Goal: Task Accomplishment & Management: Use online tool/utility

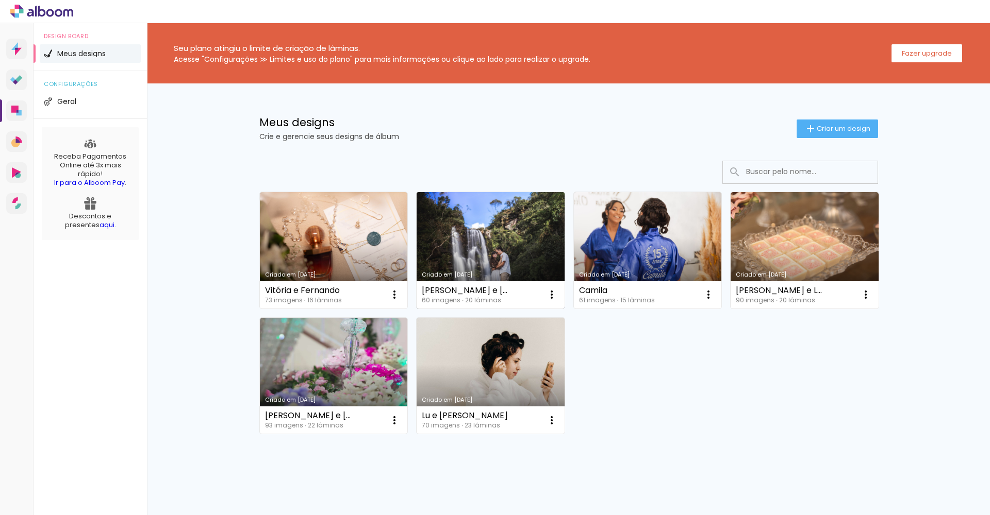
click at [489, 240] on link "Criado em [DATE]" at bounding box center [490, 250] width 148 height 116
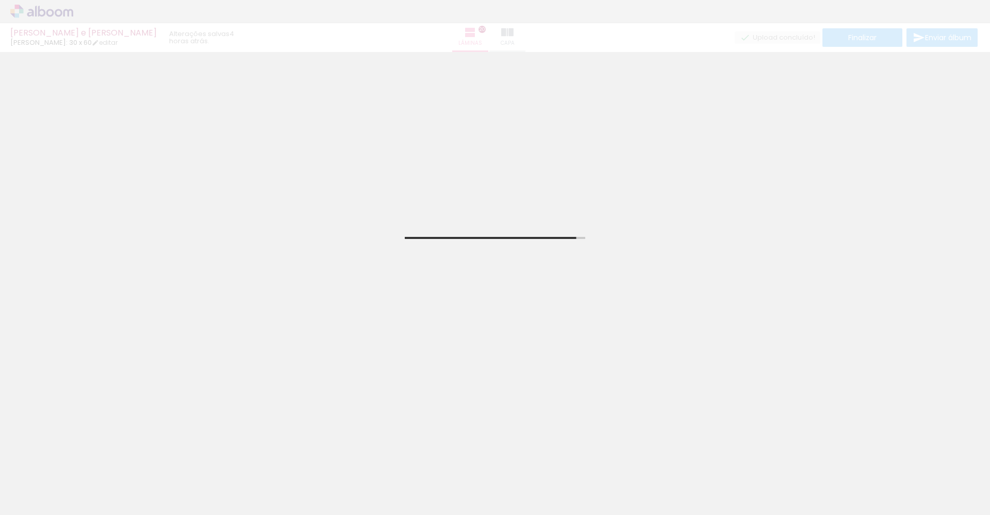
click at [38, 500] on span "Adicionar Fotos" at bounding box center [36, 501] width 31 height 11
click at [0, 0] on input "file" at bounding box center [0, 0] width 0 height 0
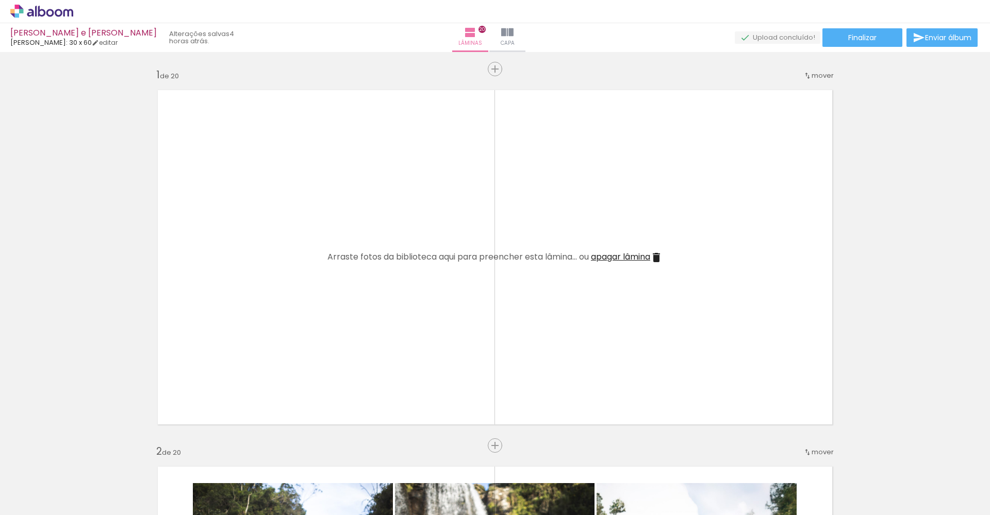
click at [44, 501] on span "Adicionar Fotos" at bounding box center [36, 501] width 31 height 11
click at [0, 0] on input "file" at bounding box center [0, 0] width 0 height 0
click at [86, 460] on iron-icon at bounding box center [80, 460] width 11 height 11
drag, startPoint x: 989, startPoint y: 52, endPoint x: 985, endPoint y: 69, distance: 17.8
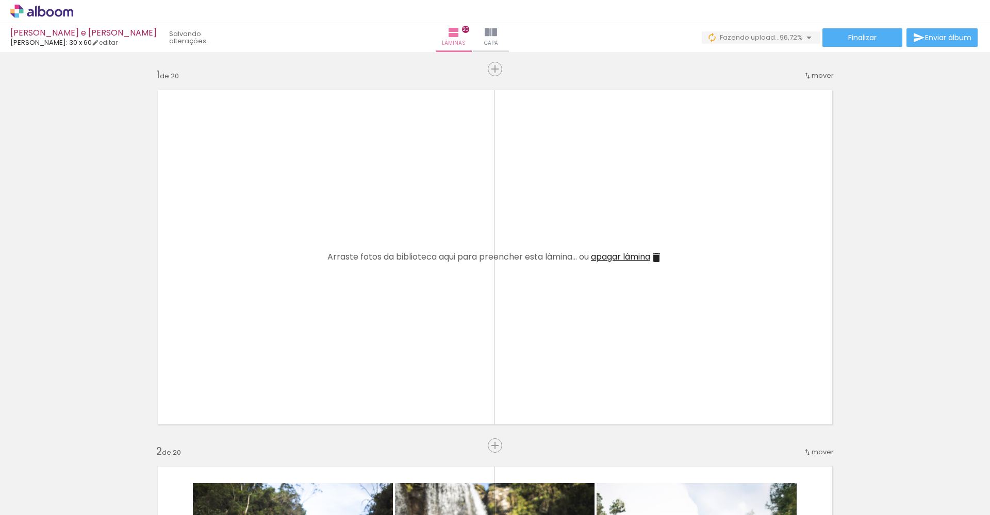
click at [988, 0] on div "Maria e João Luiz Fotógrafo: 30 x 60 editar Lâminas 20 Capa Finalizar Enviar ál…" at bounding box center [495, 0] width 990 height 0
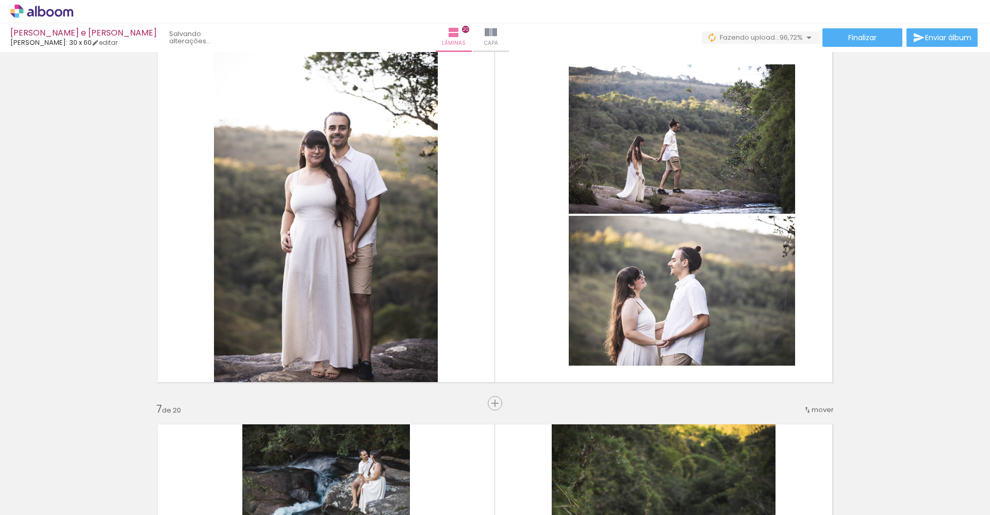
scroll to position [1935, 0]
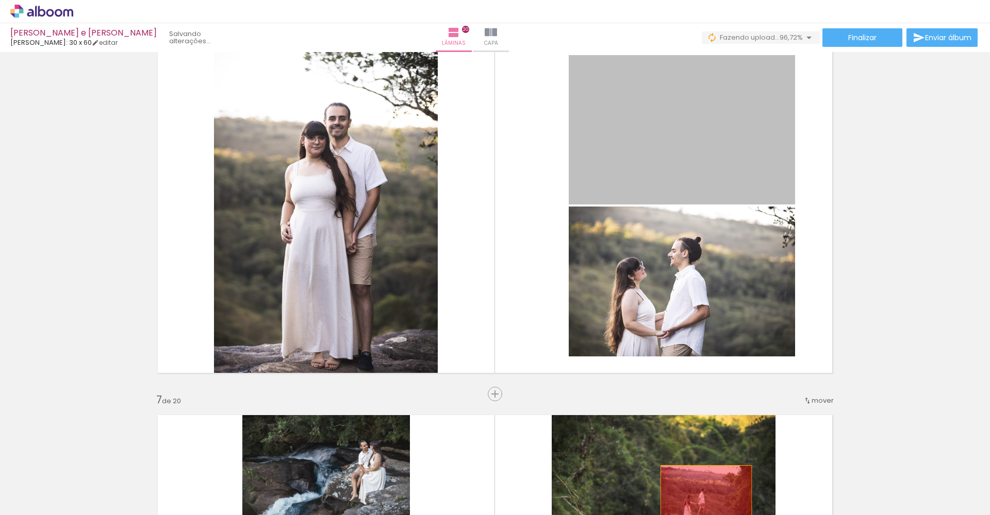
drag, startPoint x: 729, startPoint y: 144, endPoint x: 701, endPoint y: 494, distance: 351.6
click at [701, 494] on quentale-workspace at bounding box center [495, 257] width 990 height 515
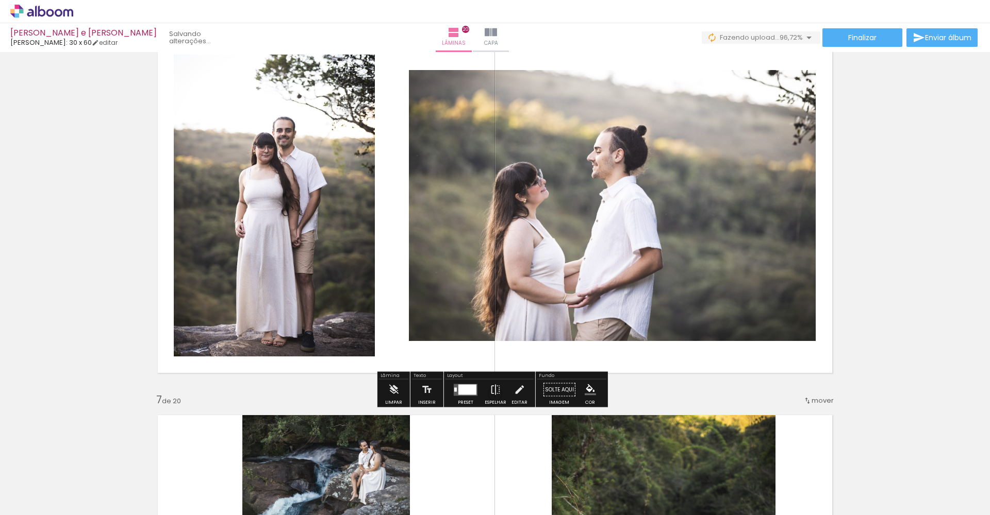
click at [464, 392] on div at bounding box center [467, 389] width 18 height 10
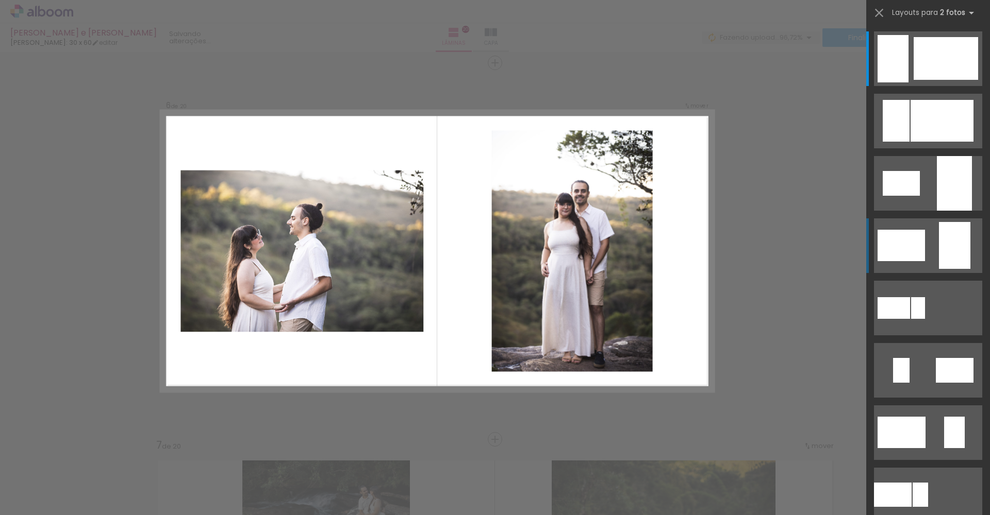
scroll to position [1890, 0]
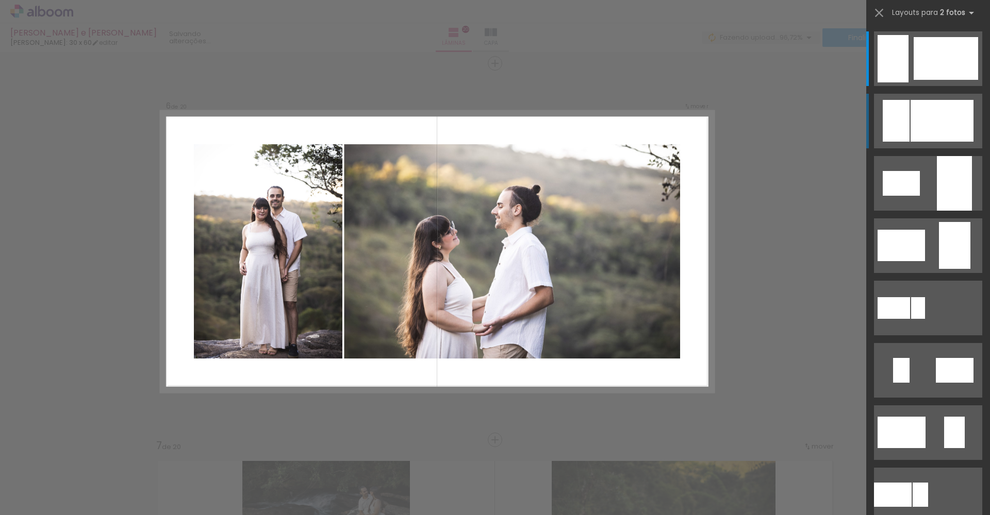
click at [933, 80] on div at bounding box center [945, 58] width 64 height 43
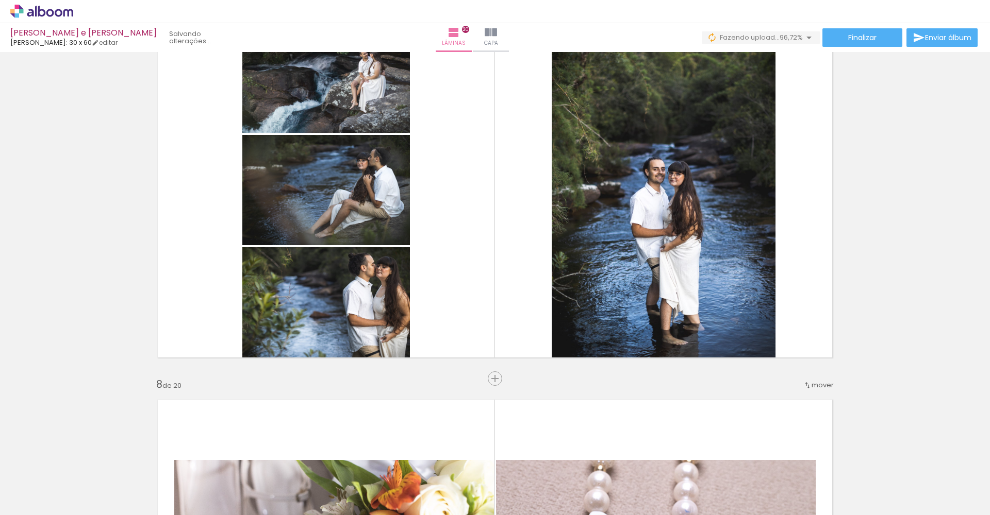
scroll to position [2310, 0]
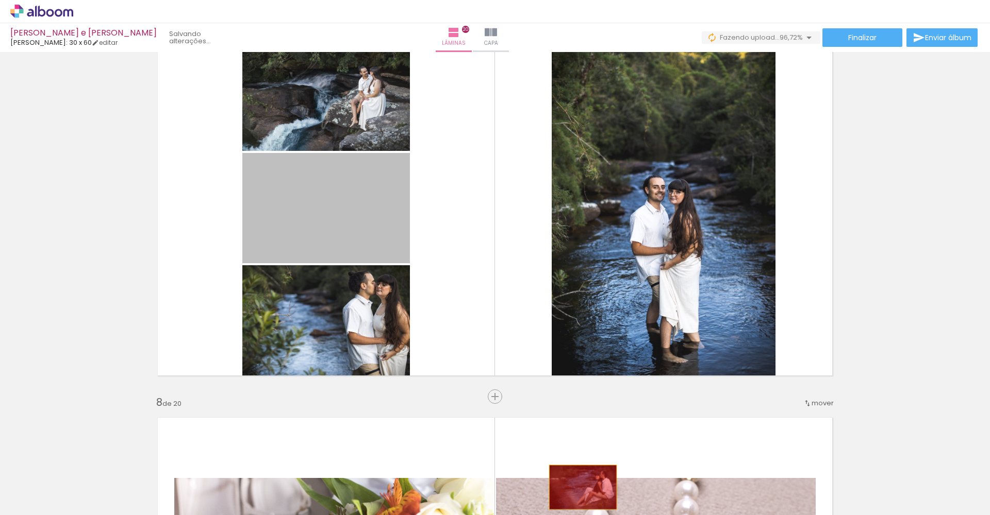
drag, startPoint x: 351, startPoint y: 206, endPoint x: 578, endPoint y: 492, distance: 364.6
click at [578, 492] on quentale-workspace at bounding box center [495, 257] width 990 height 515
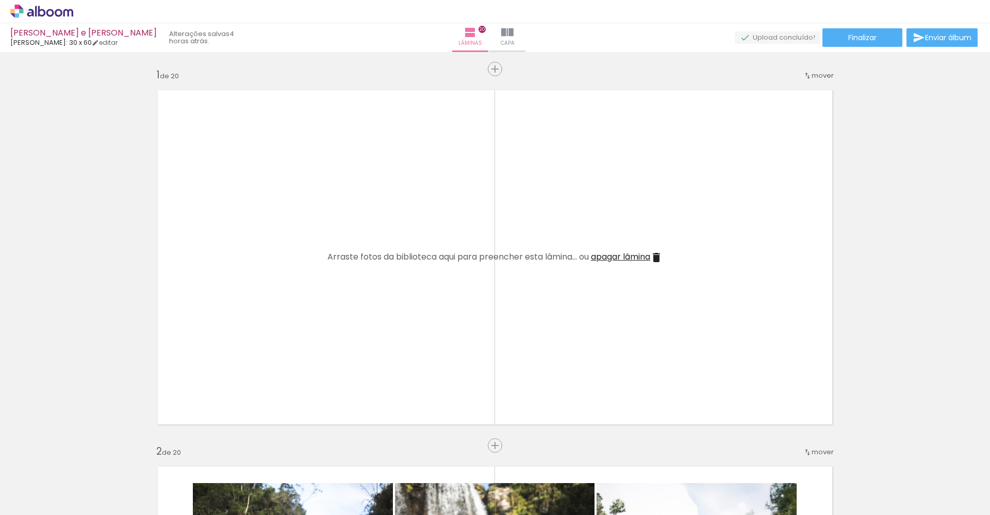
scroll to position [0, 794]
drag, startPoint x: 308, startPoint y: 512, endPoint x: 618, endPoint y: 515, distance: 310.8
click at [85, 515] on iron-horizontal-list at bounding box center [74, 483] width 21 height 64
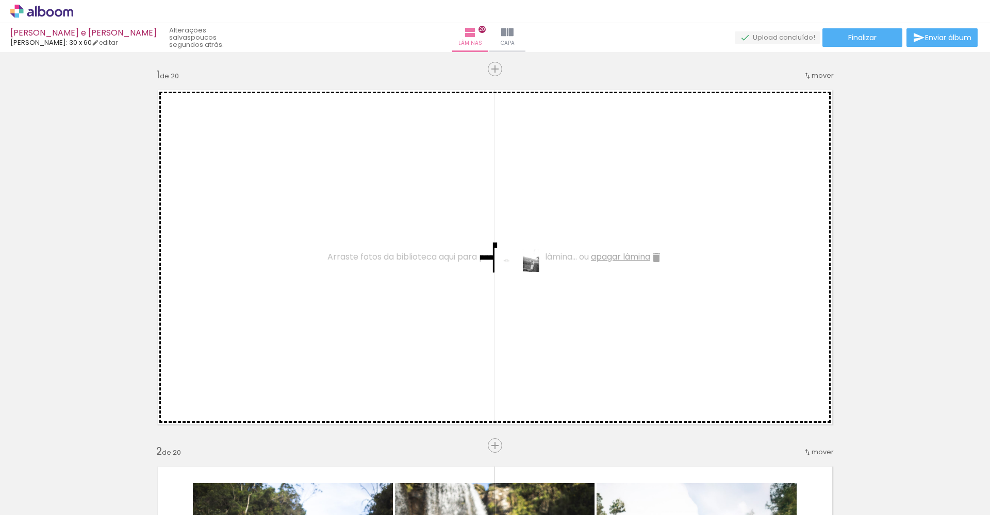
drag, startPoint x: 911, startPoint y: 484, endPoint x: 526, endPoint y: 280, distance: 435.5
click at [526, 280] on quentale-workspace at bounding box center [495, 257] width 990 height 515
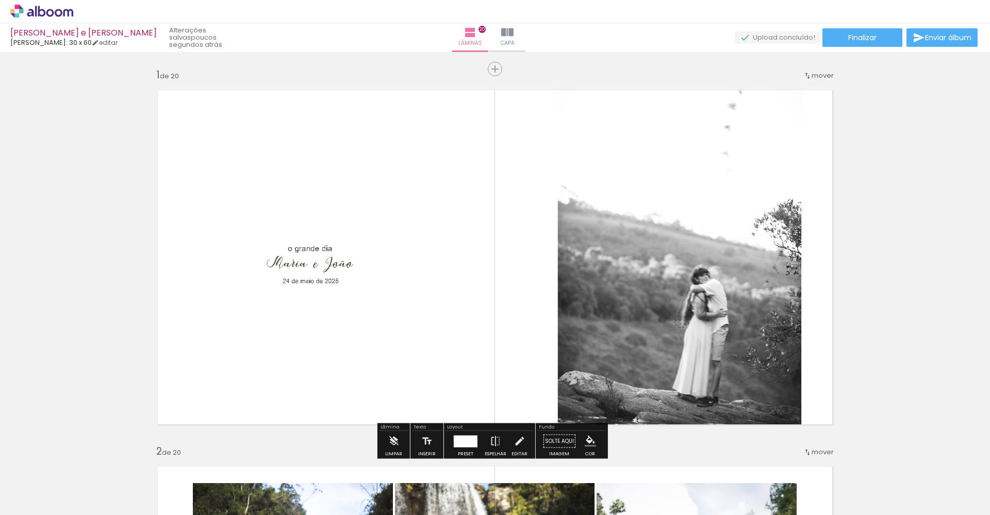
click at [513, 36] on iron-icon at bounding box center [507, 32] width 12 height 12
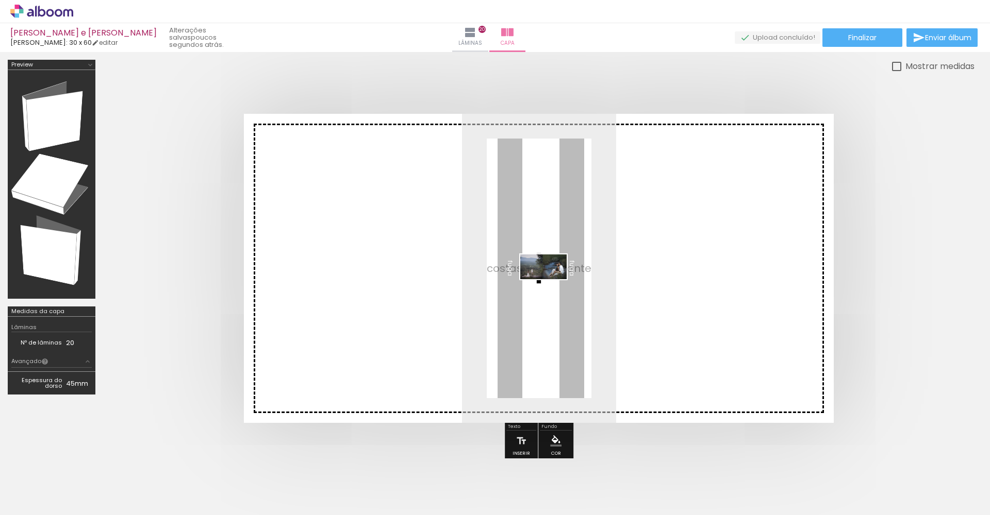
drag, startPoint x: 957, startPoint y: 478, endPoint x: 549, endPoint y: 286, distance: 451.0
click at [551, 286] on quentale-workspace at bounding box center [495, 257] width 990 height 515
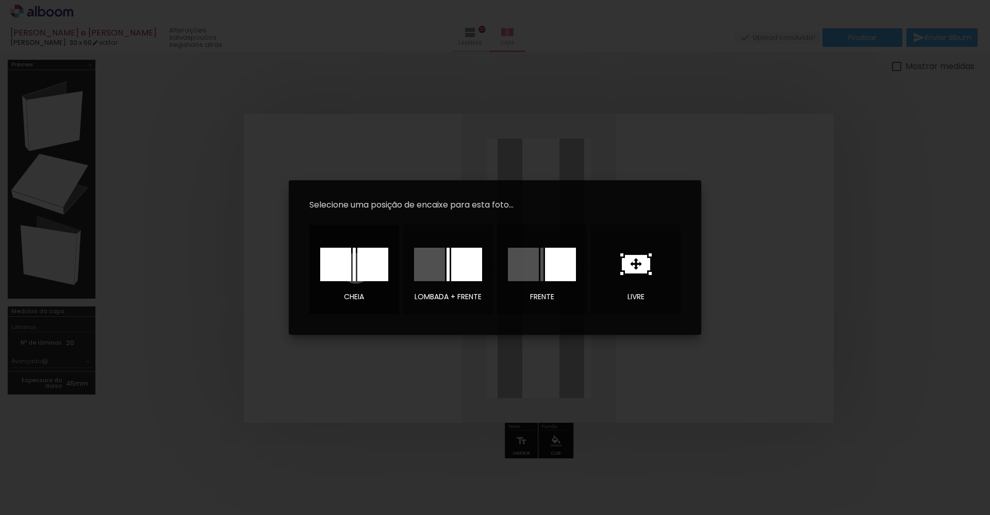
click at [356, 269] on div at bounding box center [354, 265] width 68 height 34
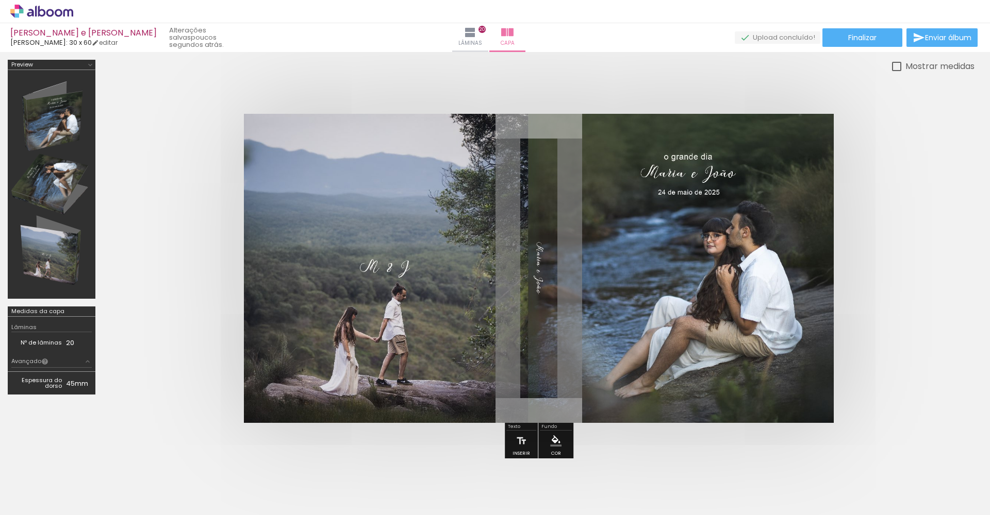
click at [874, 244] on quentale-cover at bounding box center [538, 268] width 789 height 309
click at [472, 38] on iron-icon at bounding box center [470, 32] width 12 height 12
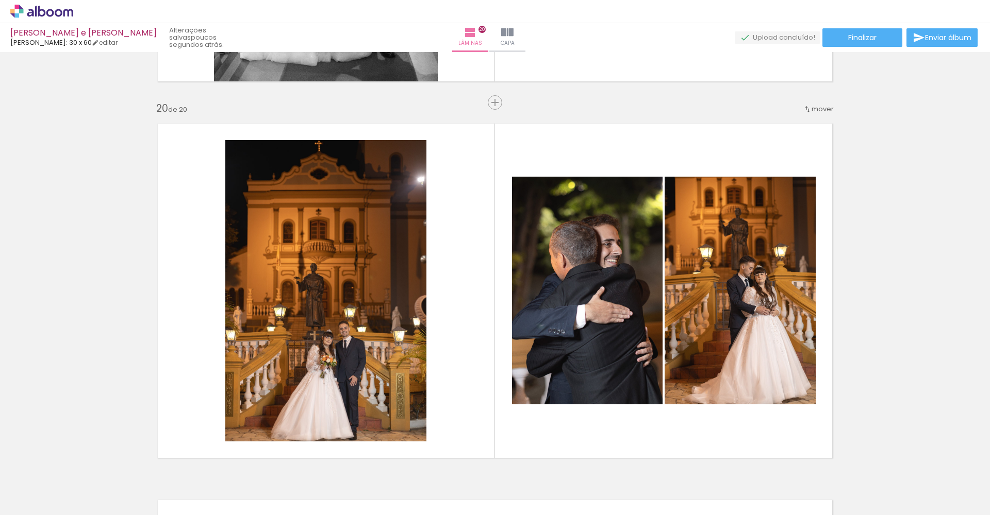
scroll to position [7108, 0]
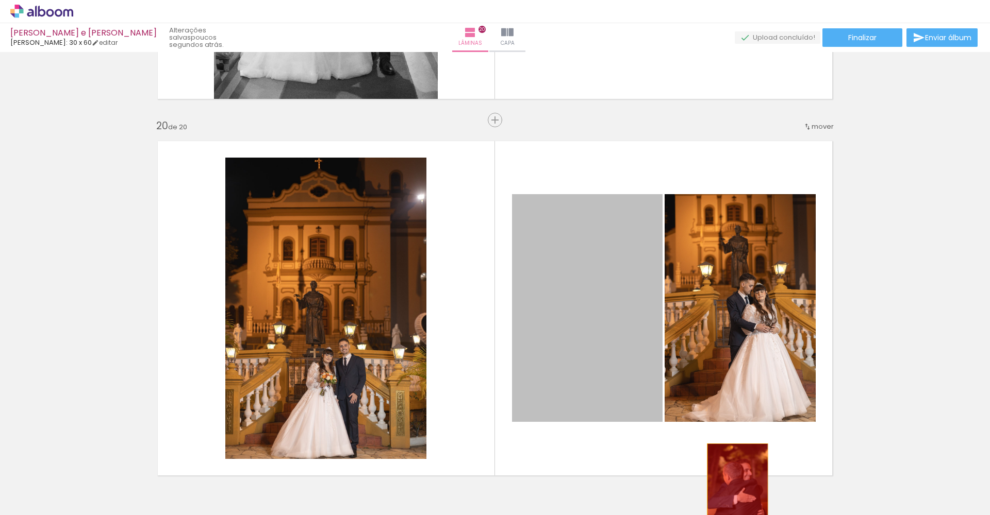
drag, startPoint x: 587, startPoint y: 316, endPoint x: 738, endPoint y: 503, distance: 239.3
click at [738, 503] on quentale-workspace at bounding box center [495, 257] width 990 height 515
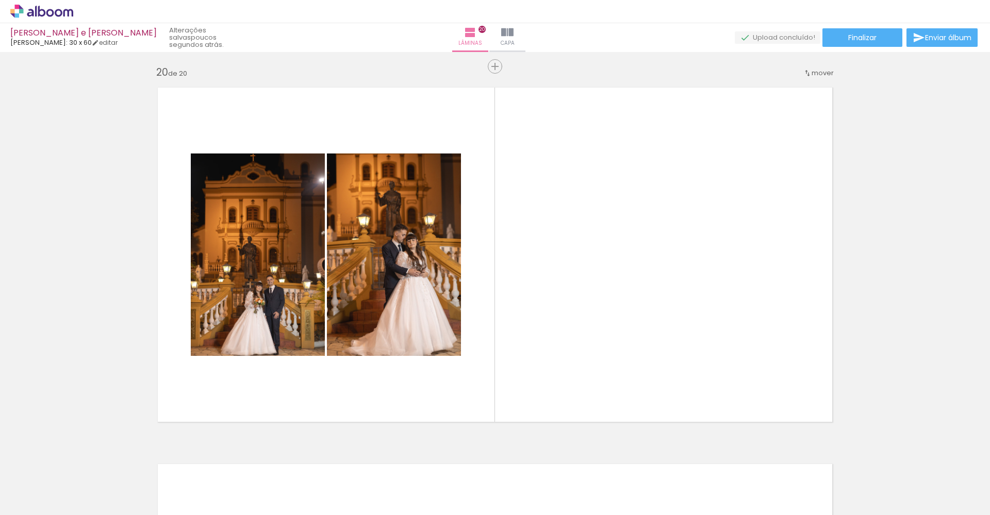
scroll to position [7152, 0]
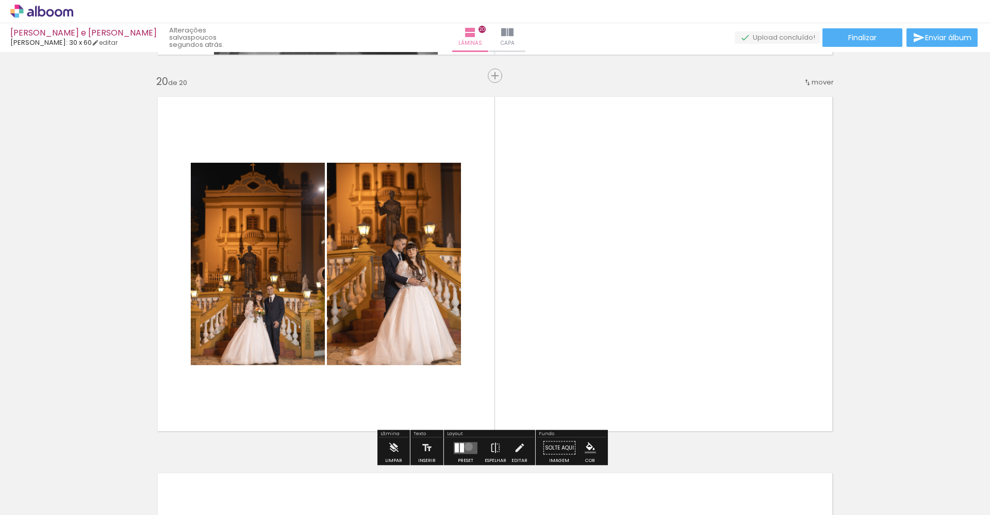
click at [470, 447] on quentale-layouter at bounding box center [466, 448] width 24 height 12
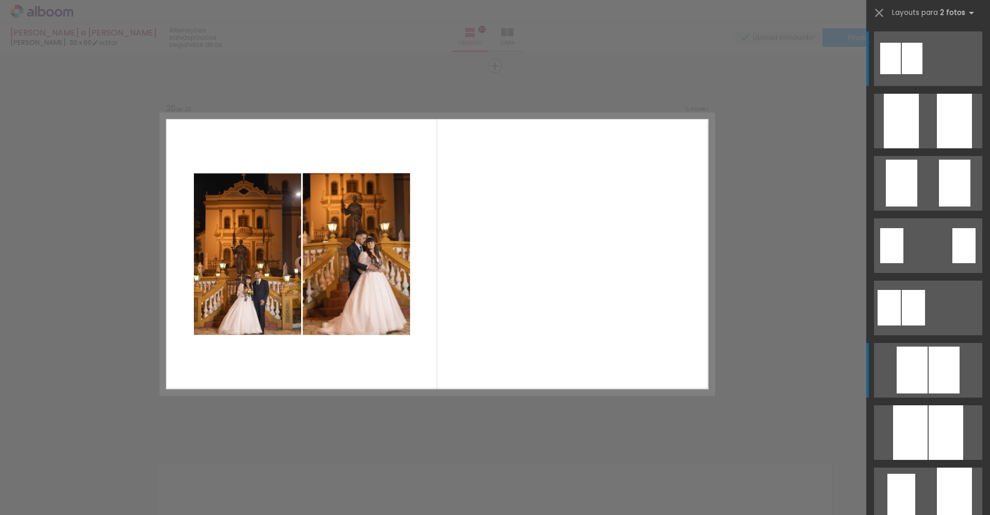
scroll to position [7164, 0]
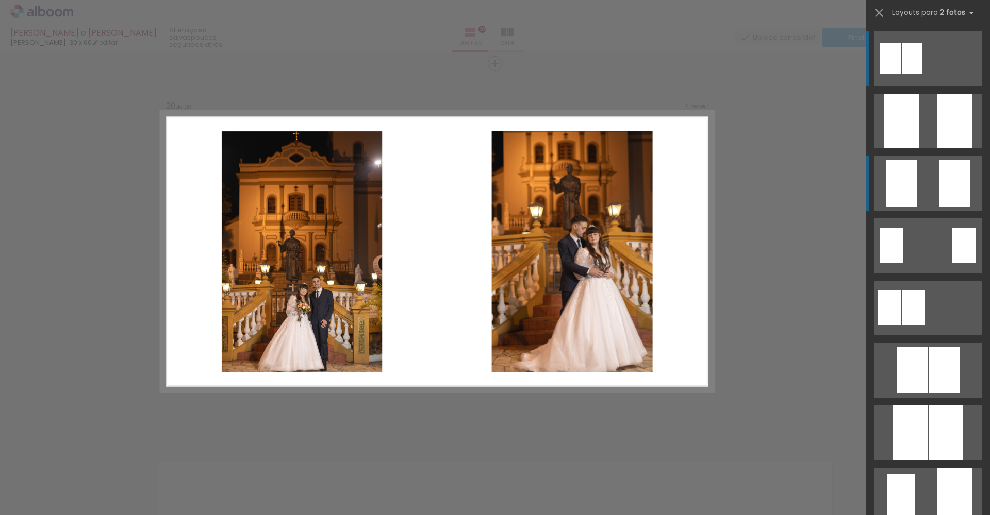
click at [929, 86] on quentale-layouter at bounding box center [928, 58] width 108 height 55
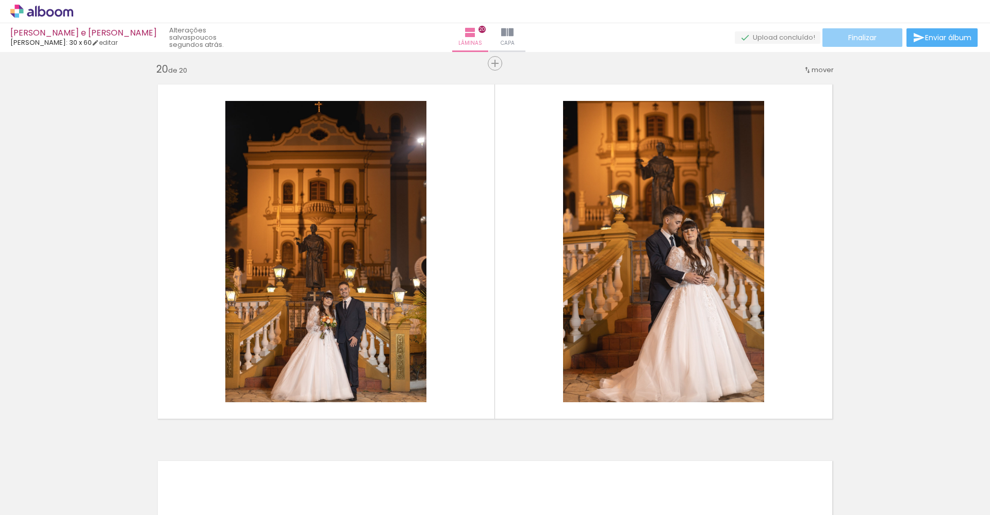
click at [866, 41] on span "Finalizar" at bounding box center [862, 37] width 28 height 7
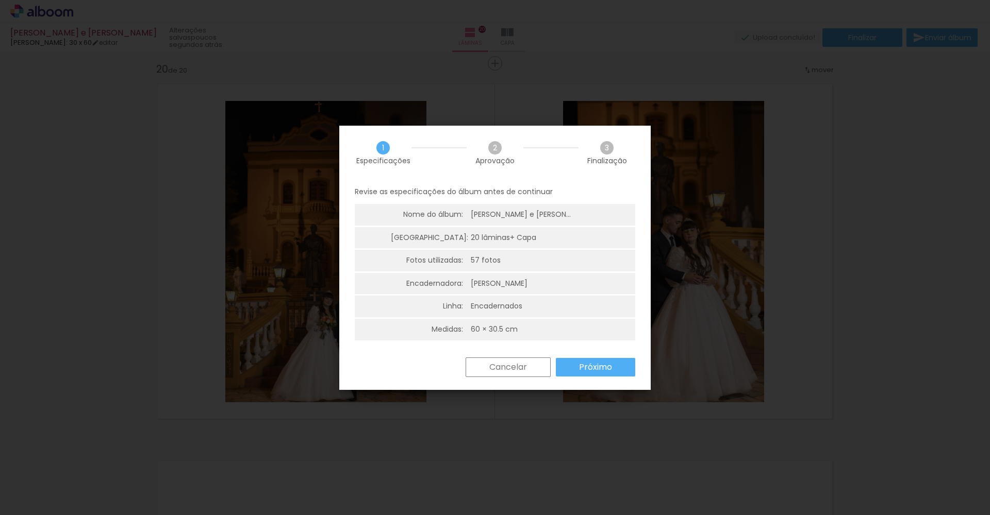
click at [0, 0] on slot "Próximo" at bounding box center [0, 0] width 0 height 0
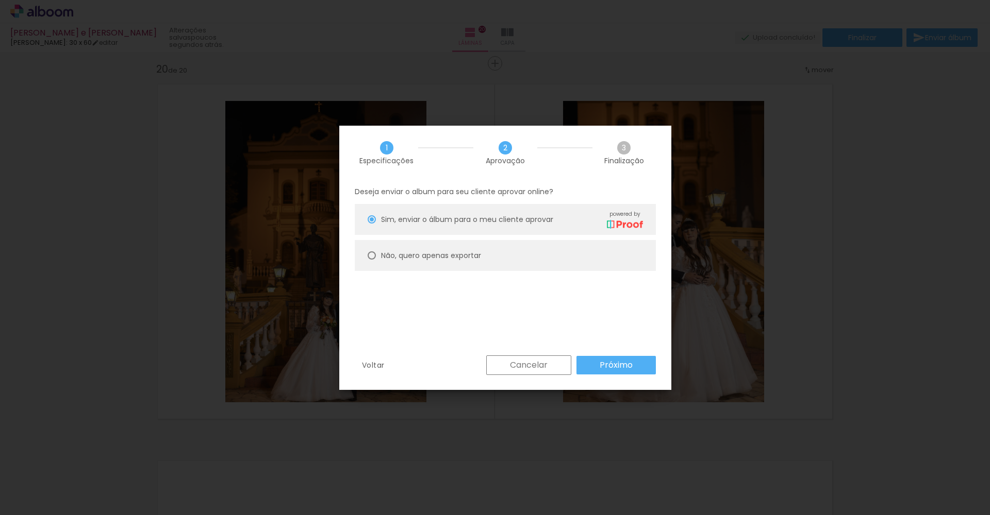
click at [567, 267] on paper-radio-button "Não, quero apenas exportar" at bounding box center [505, 255] width 301 height 31
type paper-radio-button "on"
click at [0, 0] on slot "Próximo" at bounding box center [0, 0] width 0 height 0
type input "Alta, 300 DPI"
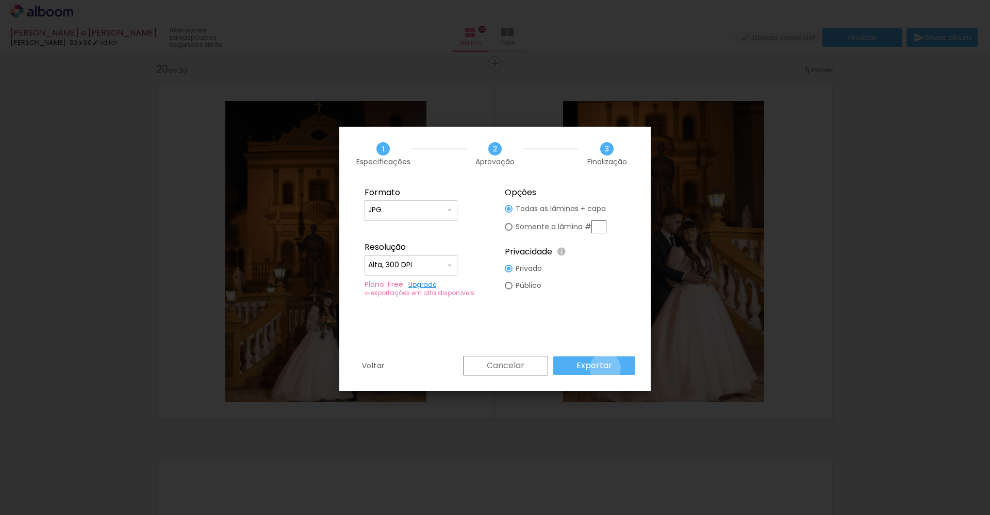
click at [0, 0] on slot "Exportar" at bounding box center [0, 0] width 0 height 0
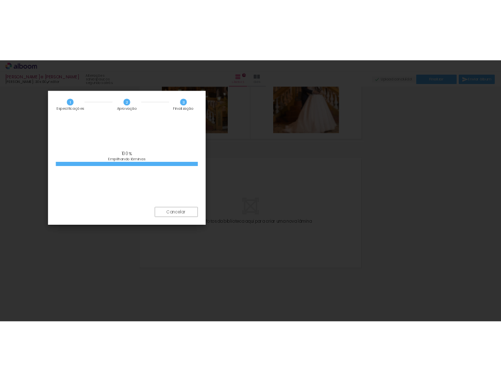
scroll to position [5111, 0]
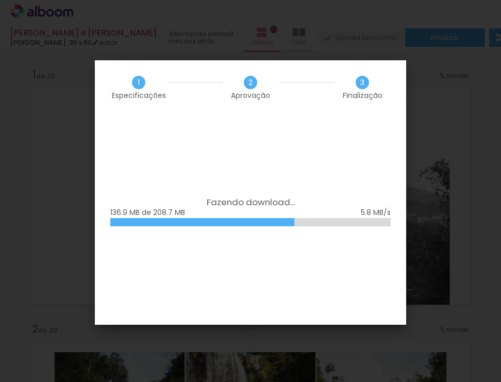
scroll to position [0, 2609]
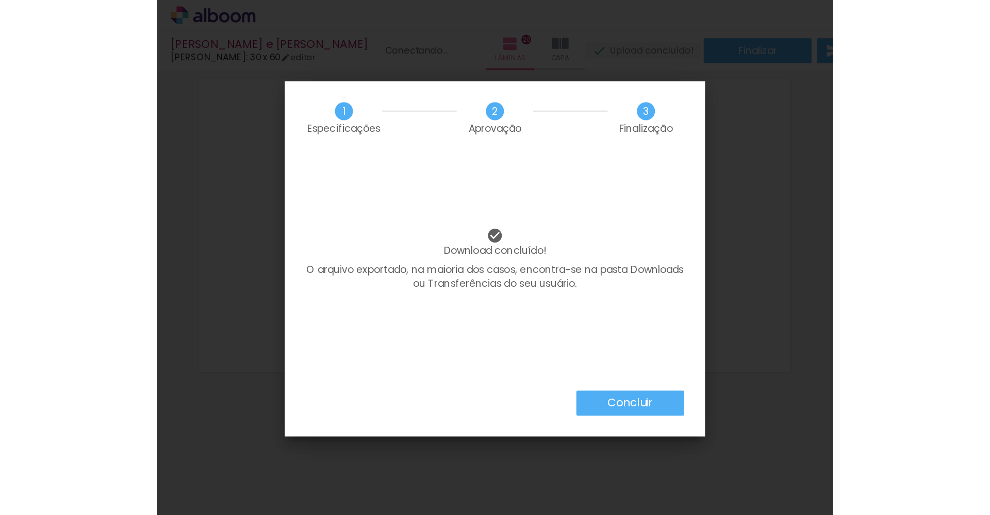
scroll to position [0, 2609]
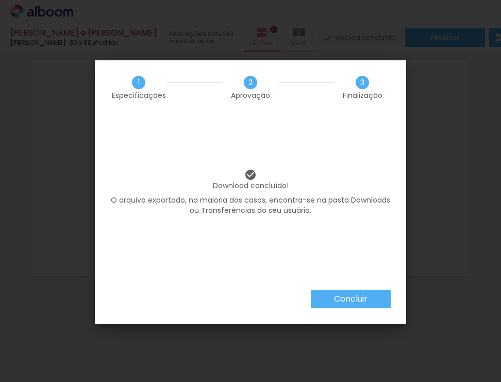
click at [0, 0] on slot "Concluir" at bounding box center [0, 0] width 0 height 0
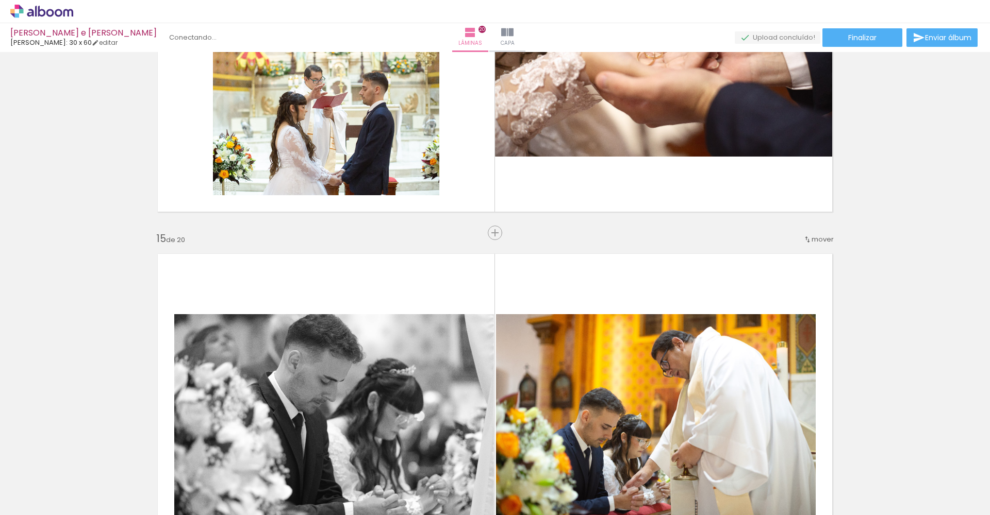
scroll to position [4977, 0]
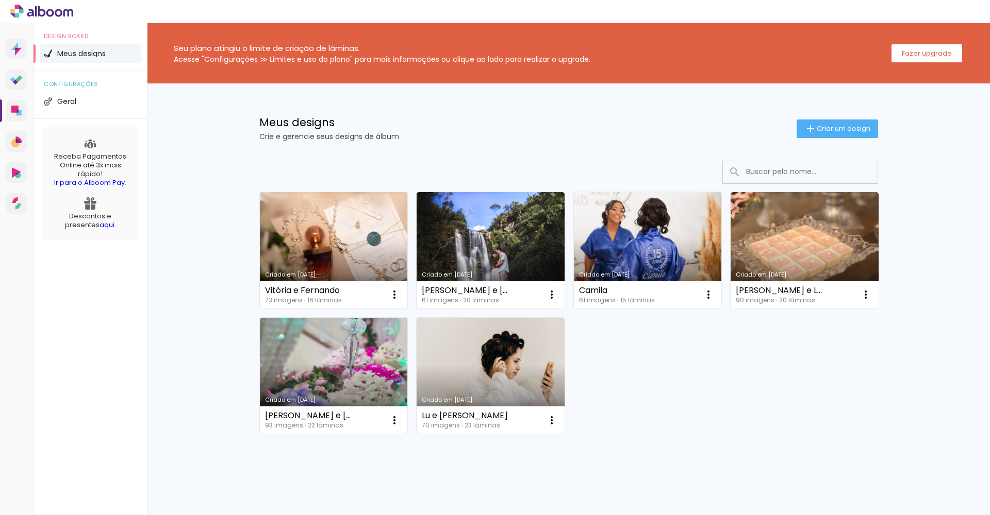
click at [361, 226] on link "Criado em [DATE]" at bounding box center [334, 250] width 148 height 116
click at [0, 0] on neon-animated-pages "Confirmar Cancelar" at bounding box center [0, 0] width 0 height 0
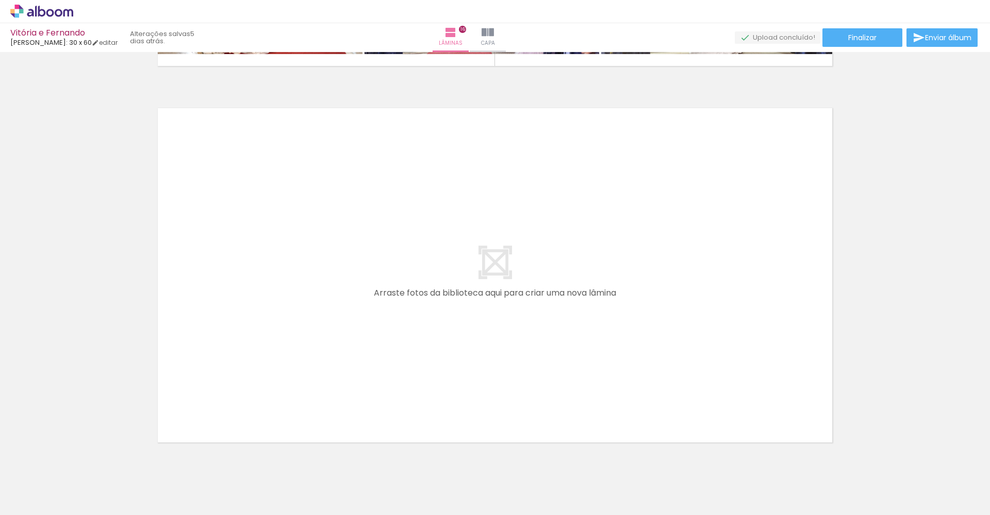
scroll to position [6046, 0]
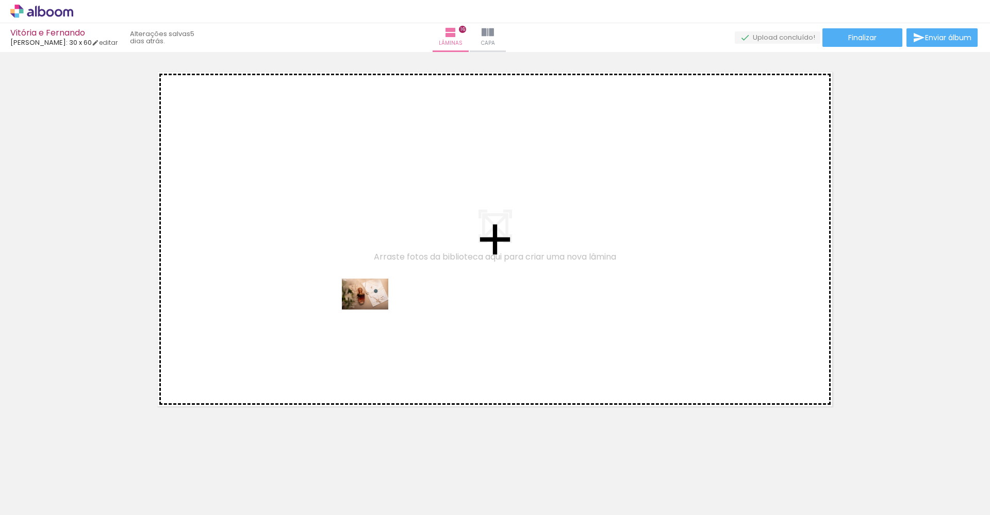
drag, startPoint x: 129, startPoint y: 469, endPoint x: 366, endPoint y: 310, distance: 285.0
click at [373, 310] on quentale-workspace at bounding box center [495, 257] width 990 height 515
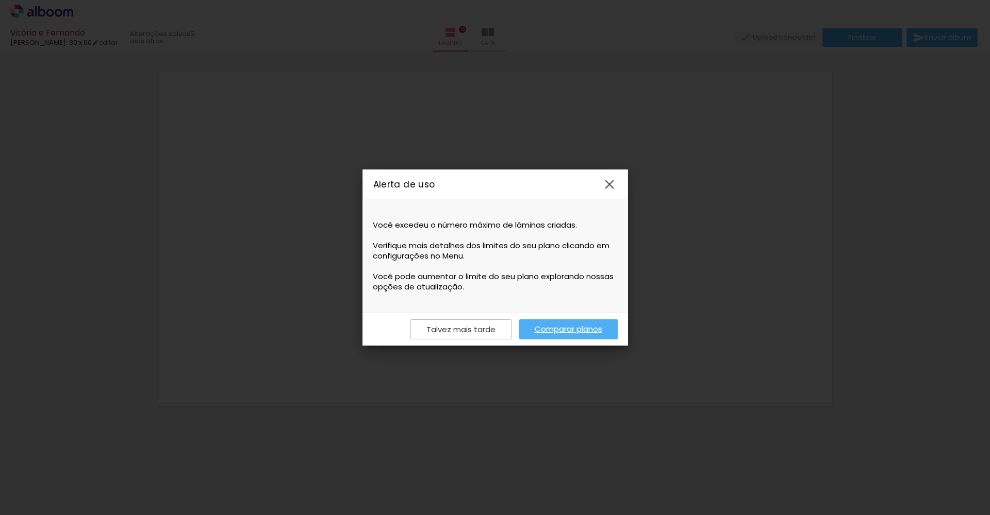
click at [610, 186] on iron-icon at bounding box center [608, 184] width 15 height 15
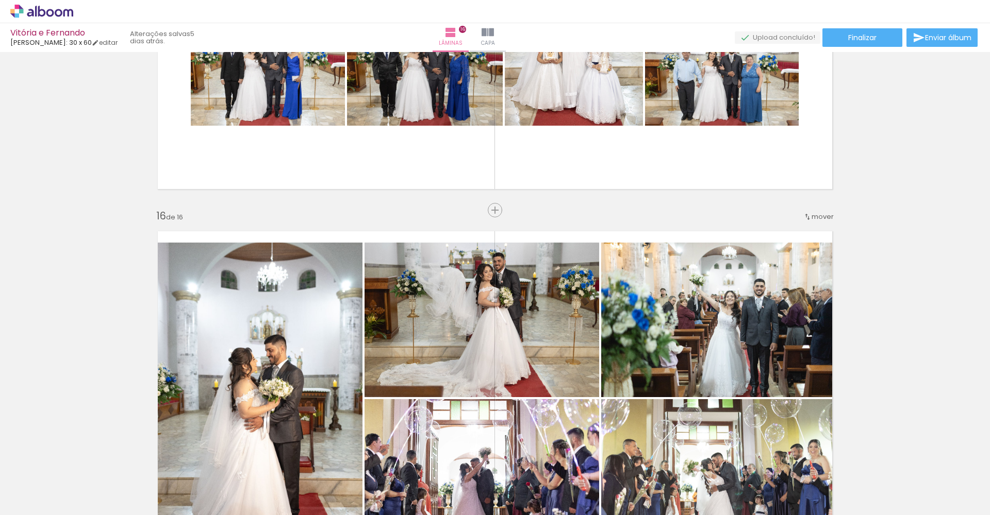
scroll to position [0, 541]
drag, startPoint x: 220, startPoint y: 512, endPoint x: 434, endPoint y: 510, distance: 214.4
click at [85, 511] on iron-horizontal-list at bounding box center [74, 483] width 21 height 64
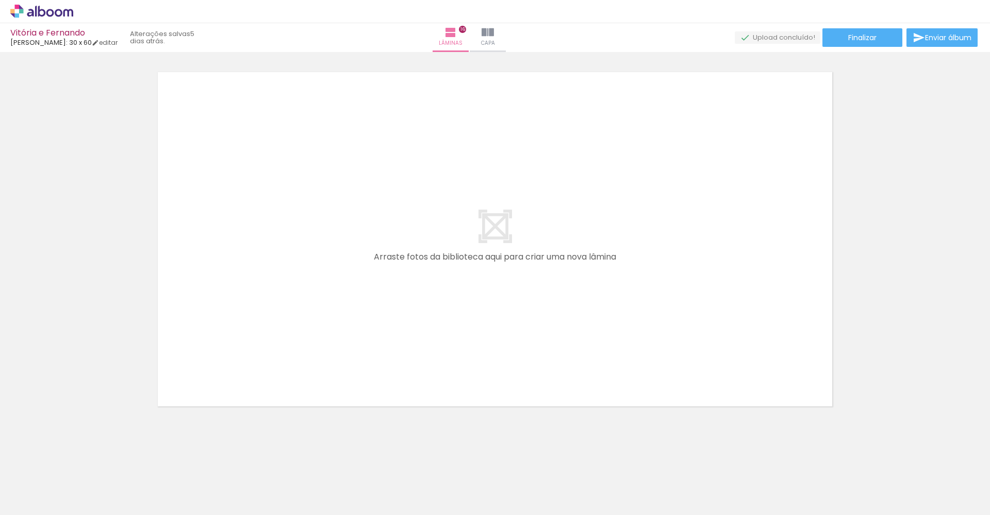
scroll to position [0, 0]
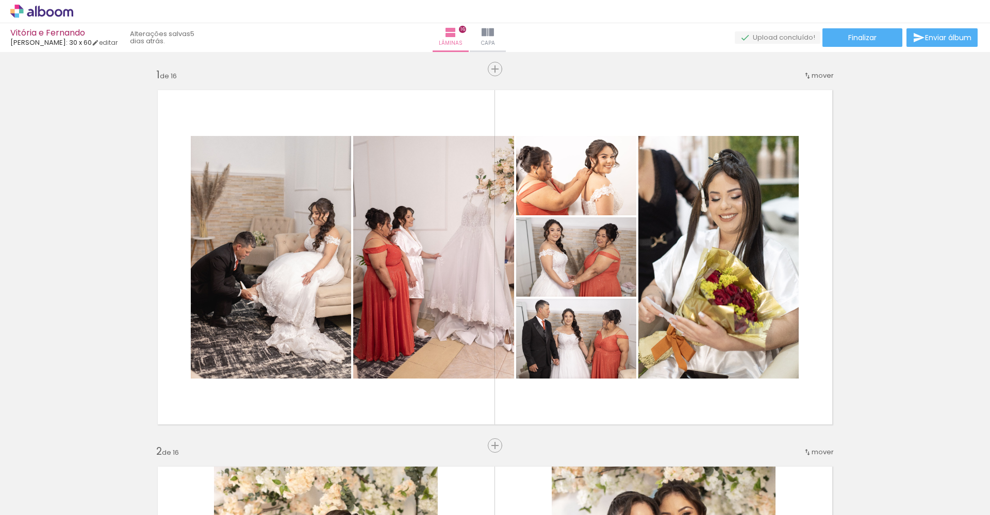
scroll to position [6046, 0]
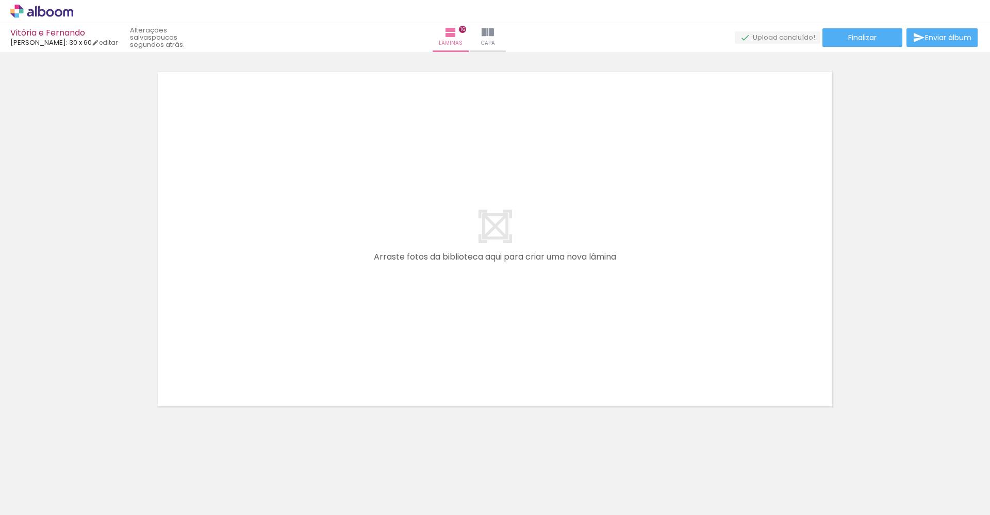
scroll to position [0, 557]
drag, startPoint x: 265, startPoint y: 512, endPoint x: 580, endPoint y: 496, distance: 314.8
click at [85, 504] on iron-horizontal-list at bounding box center [74, 483] width 21 height 64
